Goal: Task Accomplishment & Management: Manage account settings

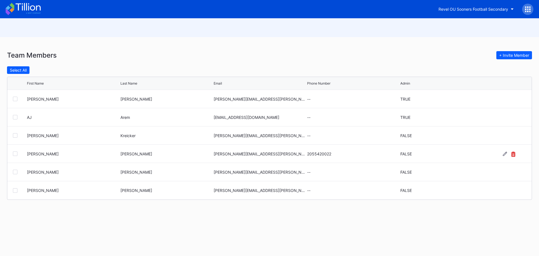
click at [514, 154] on icon at bounding box center [514, 154] width 4 height 5
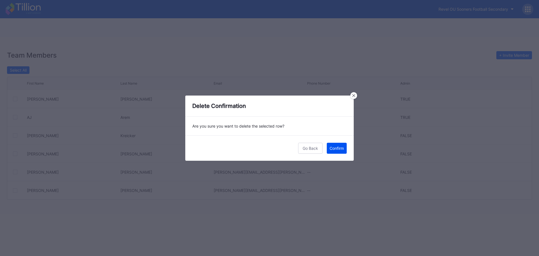
click at [333, 148] on div "Confirm" at bounding box center [337, 148] width 14 height 5
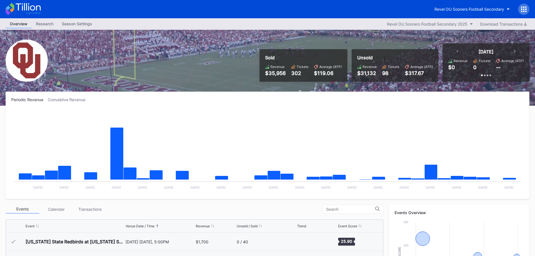
click at [521, 9] on div at bounding box center [523, 9] width 11 height 11
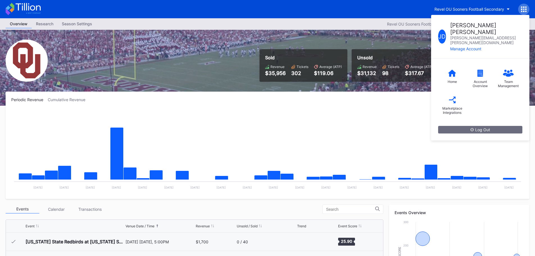
click at [479, 46] on div "Manage Account" at bounding box center [486, 48] width 72 height 5
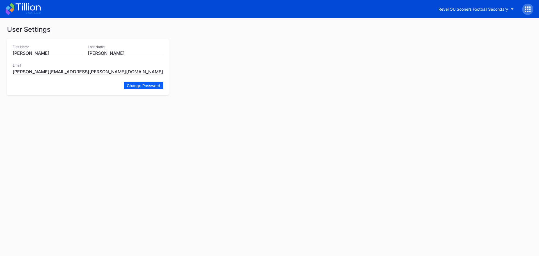
click at [528, 12] on icon at bounding box center [528, 11] width 1 height 1
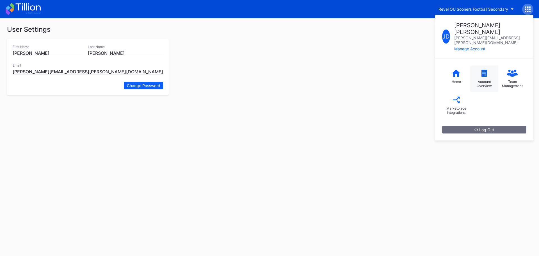
click at [482, 67] on div "Account Overview" at bounding box center [485, 78] width 28 height 27
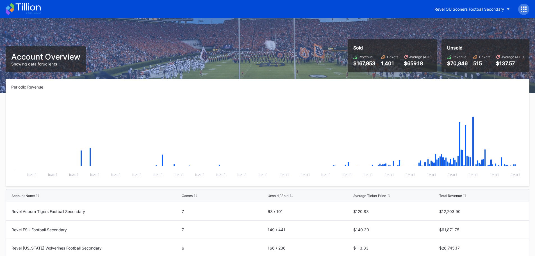
click at [526, 12] on div at bounding box center [523, 9] width 11 height 11
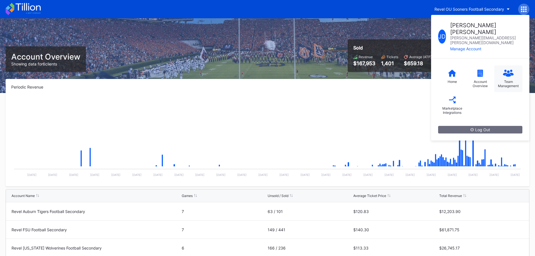
click at [509, 73] on icon at bounding box center [508, 74] width 5 height 3
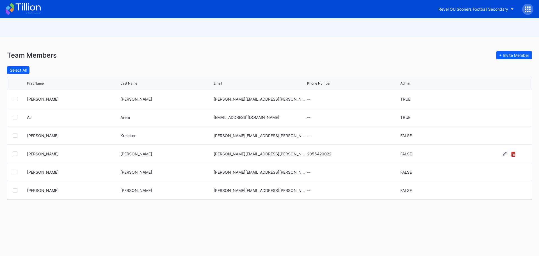
click at [514, 154] on icon at bounding box center [514, 154] width 4 height 5
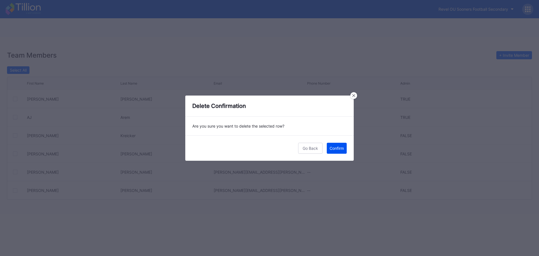
click at [332, 150] on div "Confirm" at bounding box center [337, 148] width 14 height 5
